Goal: Information Seeking & Learning: Learn about a topic

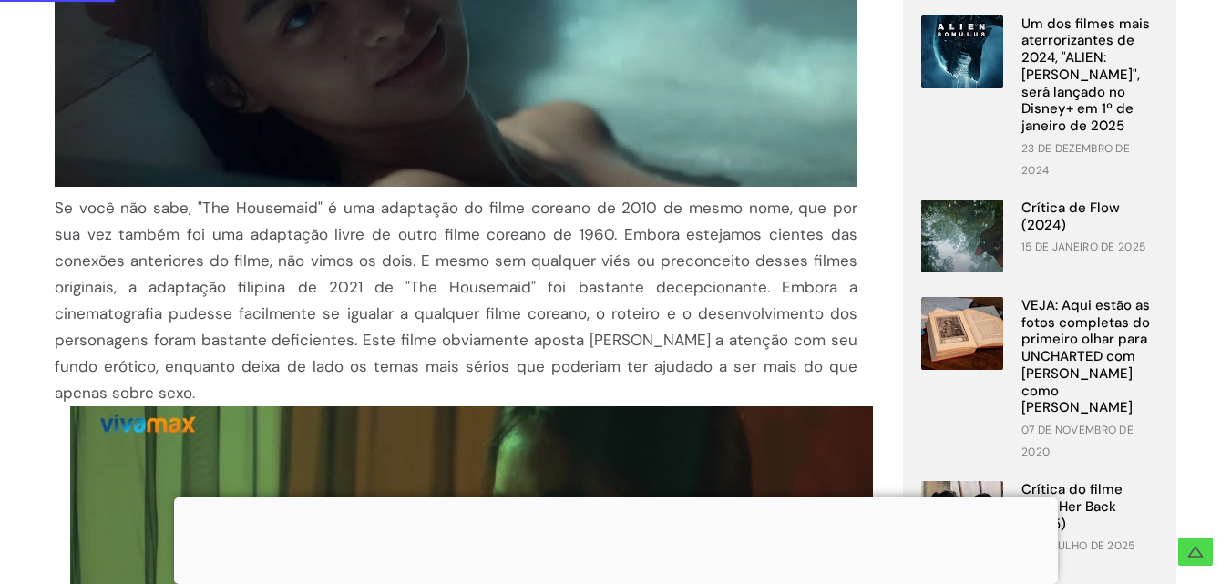
scroll to position [547, 0]
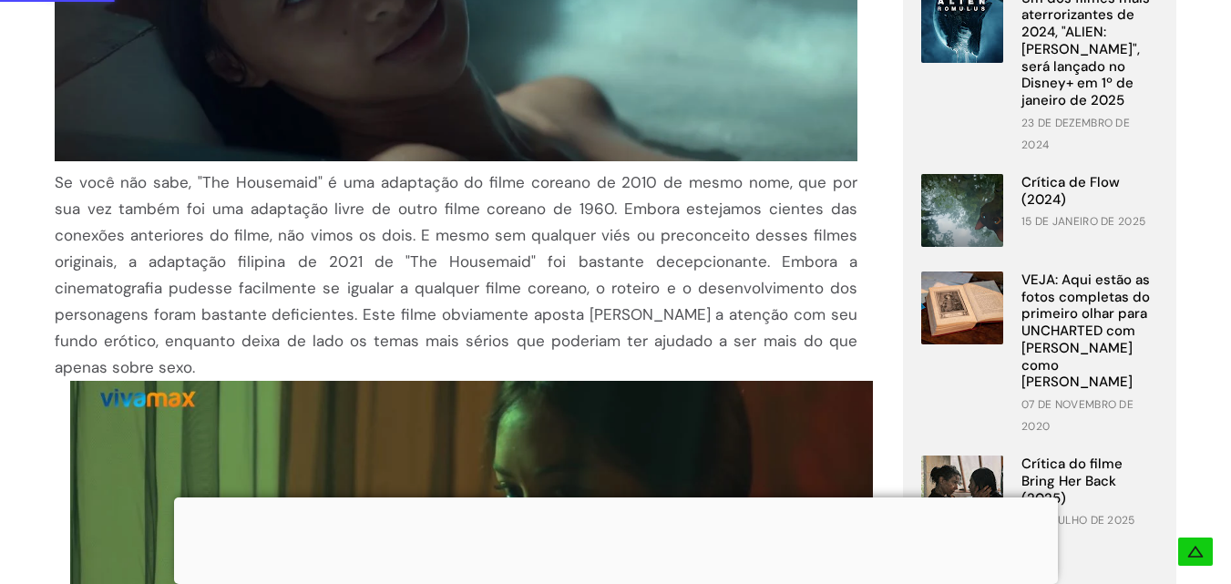
click at [134, 214] on font "Se você não sabe, "The Housemaid" é uma adaptação do filme coreano de 2010 de m…" at bounding box center [456, 274] width 803 height 205
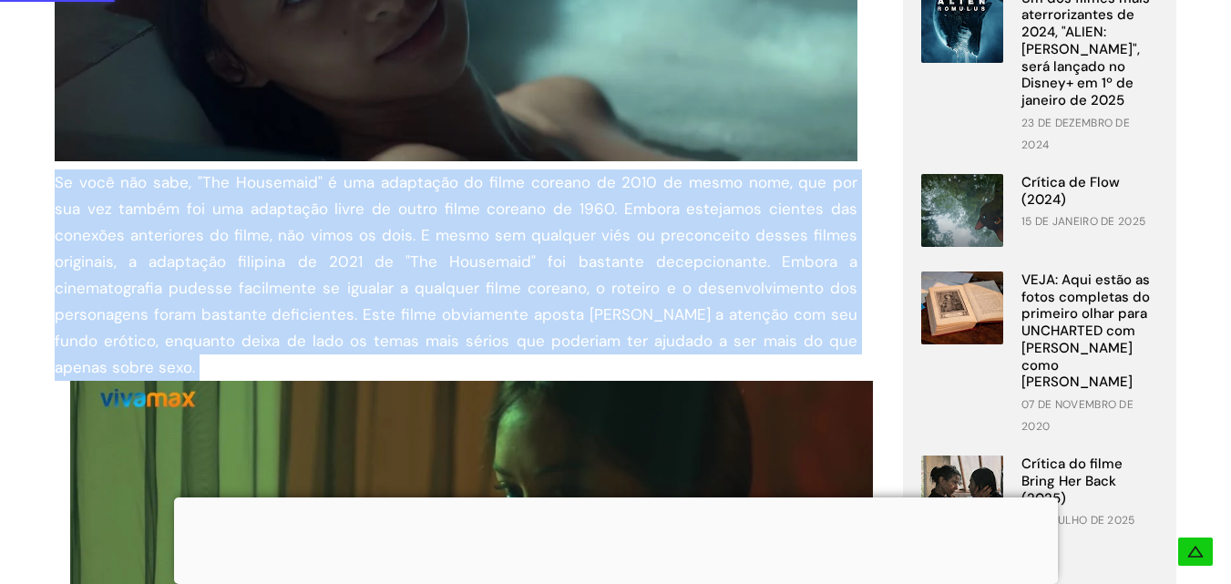
copy div "Se você não sabe, "The Housemaid" é uma adaptação do filme coreano de 2010 de m…"
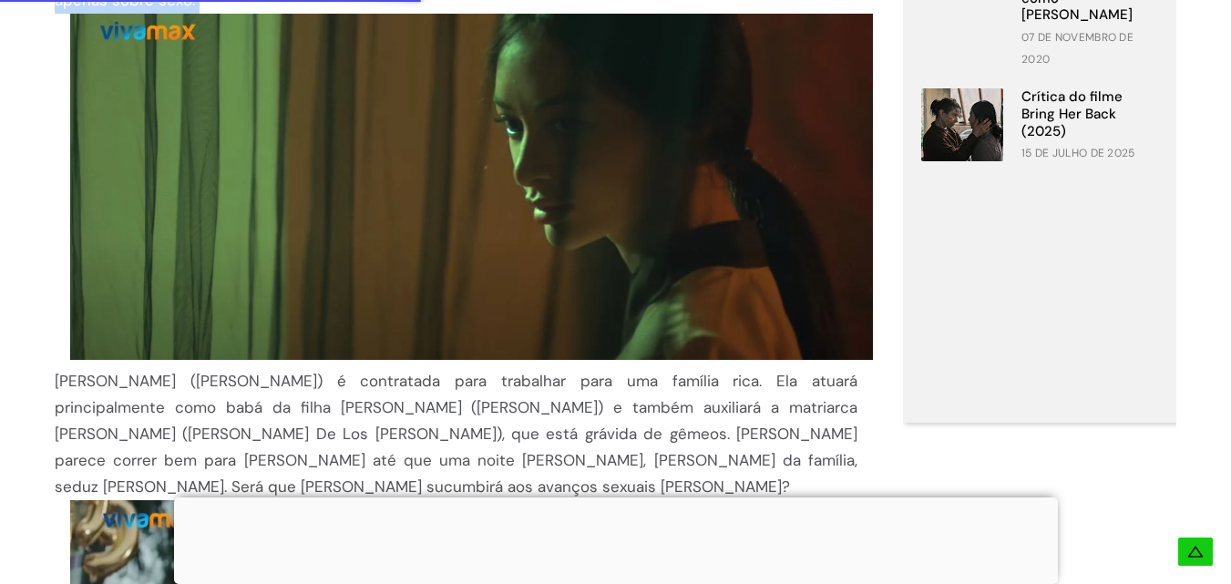
scroll to position [1185, 0]
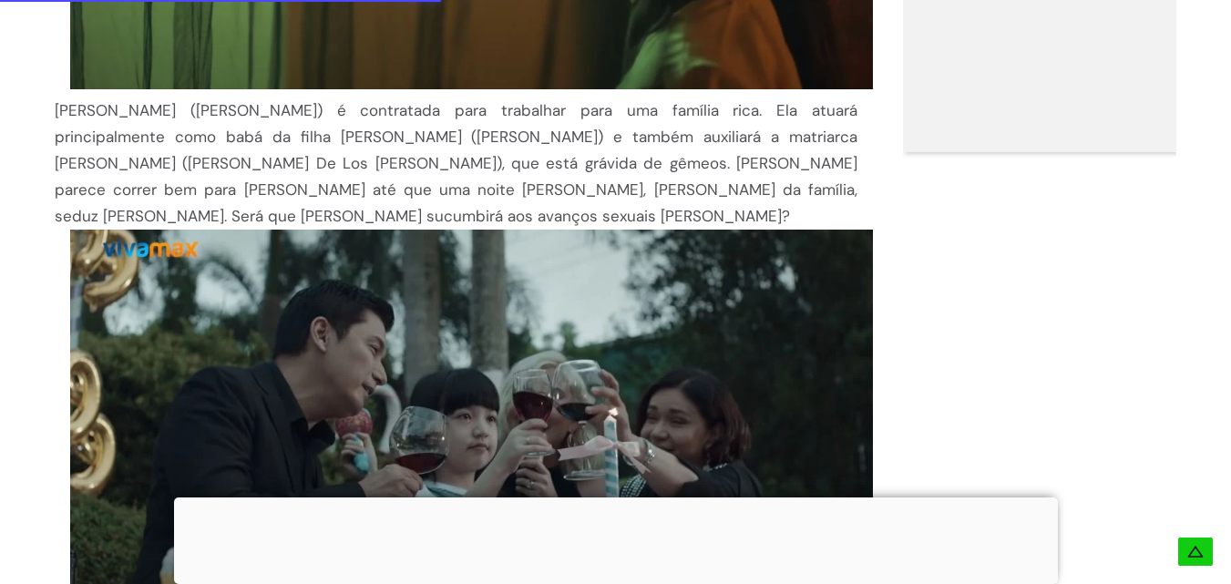
click at [224, 120] on font "[PERSON_NAME] ([PERSON_NAME]) é contratada para trabalhar para uma família rica…" at bounding box center [456, 163] width 803 height 126
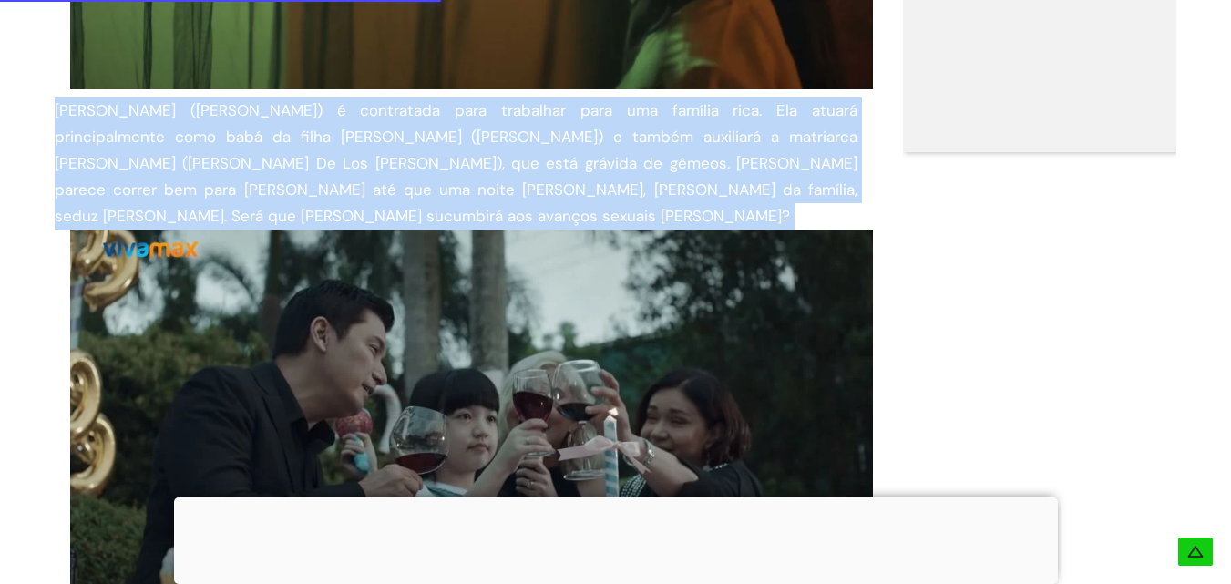
click at [224, 120] on font "[PERSON_NAME] ([PERSON_NAME]) é contratada para trabalhar para uma família rica…" at bounding box center [456, 163] width 803 height 126
copy div "[PERSON_NAME] ([PERSON_NAME]) é contratada para trabalhar para uma família rica…"
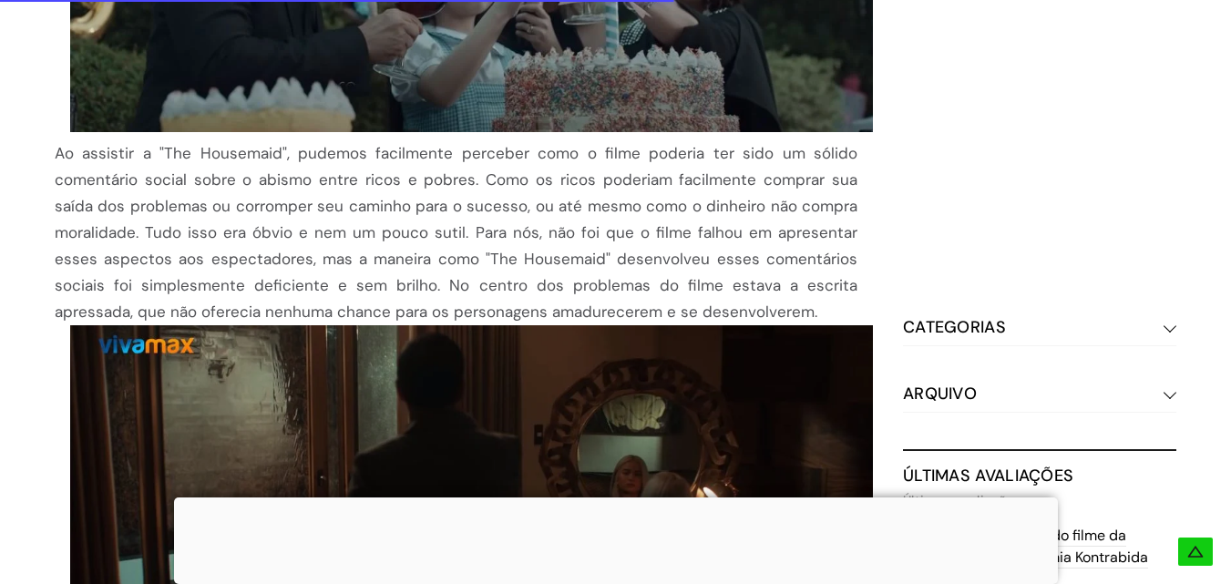
click at [147, 155] on font "Ao assistir a "The Housemaid", pudemos facilmente perceber como o filme poderia…" at bounding box center [456, 232] width 803 height 179
click at [149, 155] on font "Ao assistir a "The Housemaid", pudemos facilmente perceber como o filme poderia…" at bounding box center [456, 232] width 803 height 179
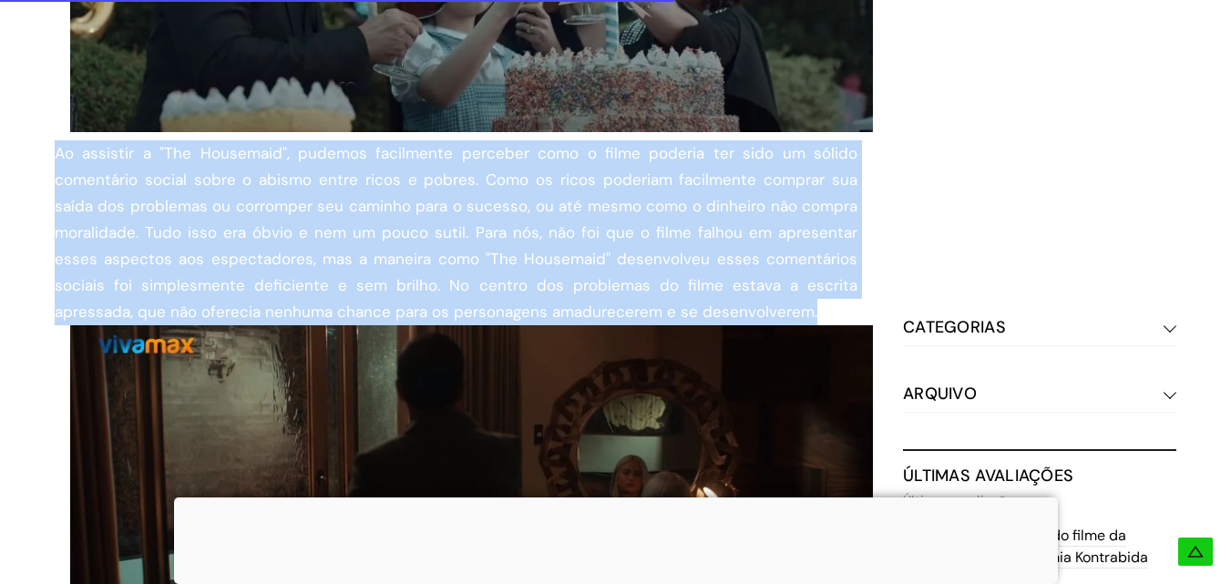
copy font "Ao assistir a "The Housemaid", pudemos facilmente perceber como o filme poderia…"
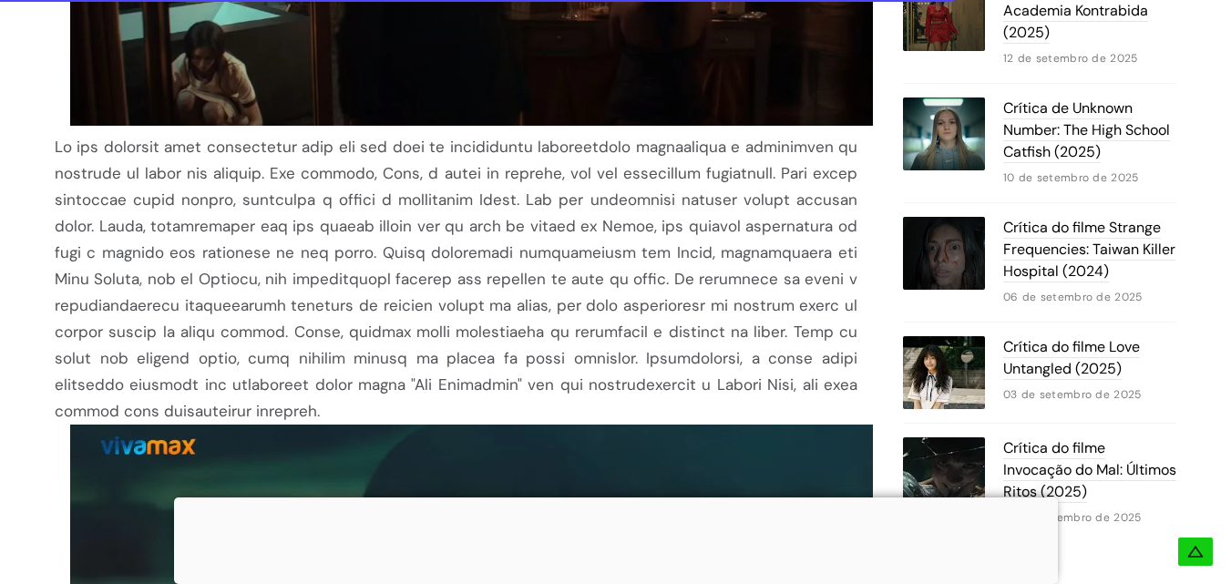
click at [141, 214] on div at bounding box center [456, 279] width 803 height 291
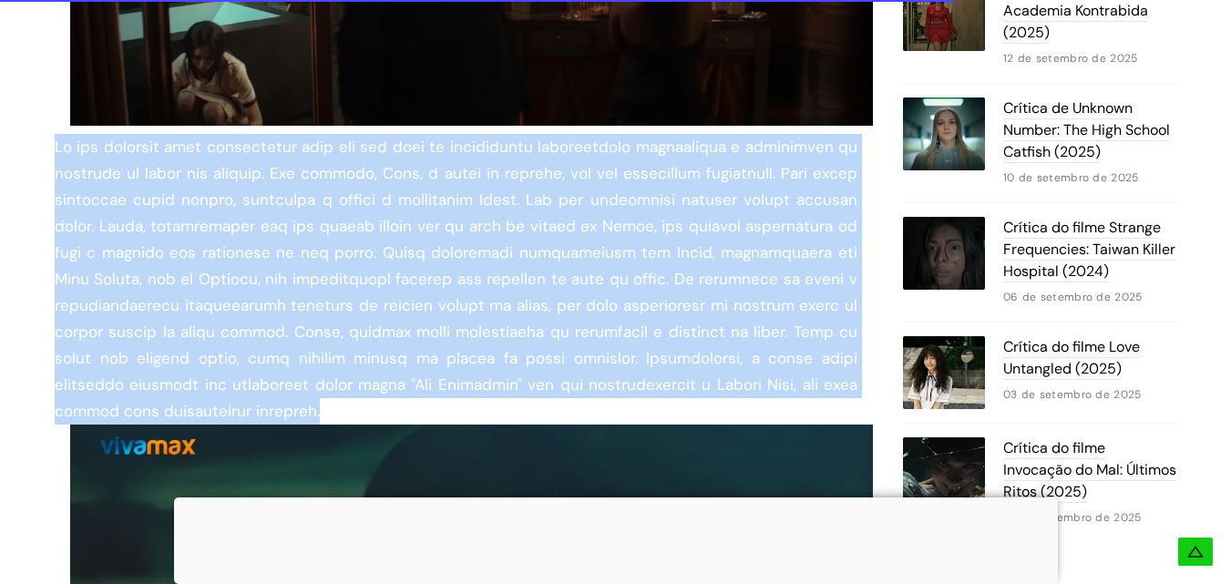
copy font "Lo ips dolorsit amet consectetur adip eli sed doei te incididuntu laboreetdolo …"
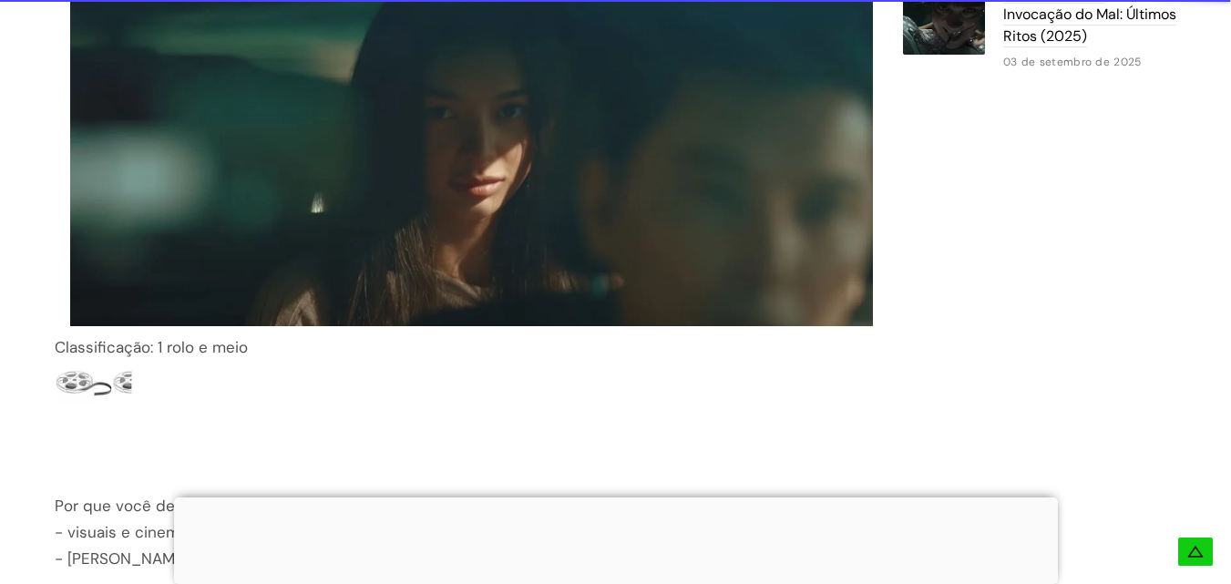
scroll to position [2825, 0]
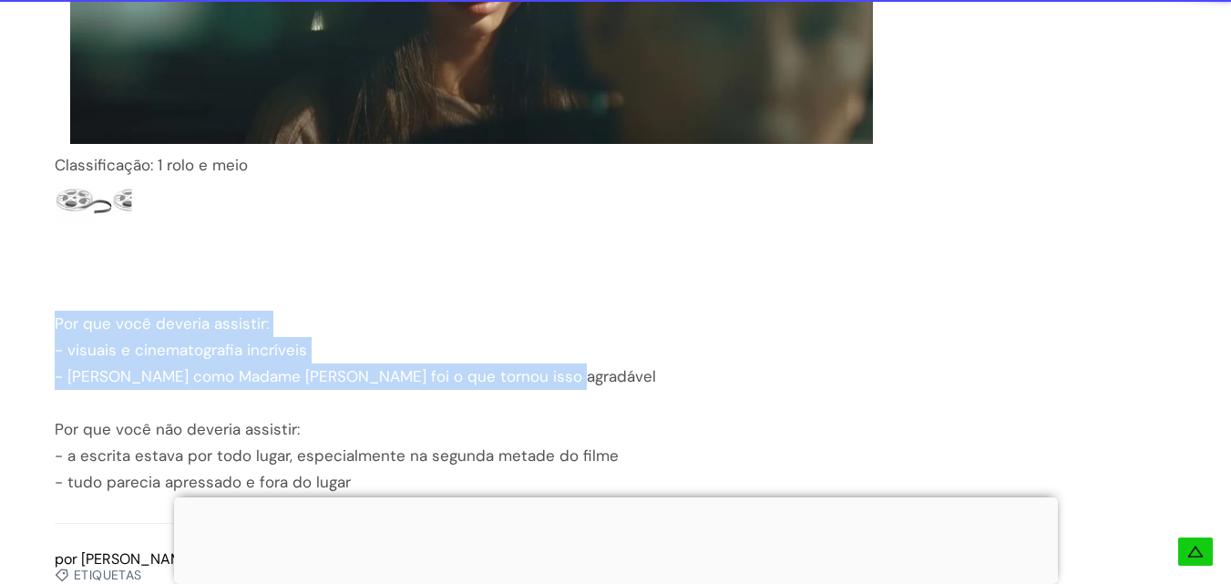
drag, startPoint x: 55, startPoint y: 277, endPoint x: 581, endPoint y: 313, distance: 528.0
copy div "Por que você deveria assistir: - visuais e cinematografia incríveis - [PERSON_N…"
